Goal: Go to known website: Access a specific website the user already knows

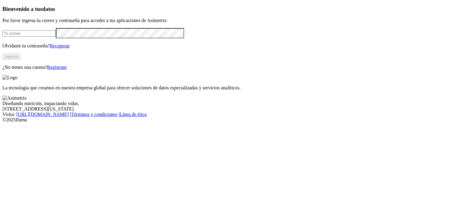
type input "[PERSON_NAME][EMAIL_ADDRESS][PERSON_NAME][DOMAIN_NAME]"
click at [21, 60] on button "Ingresa" at bounding box center [11, 56] width 18 height 6
